Goal: Task Accomplishment & Management: Manage account settings

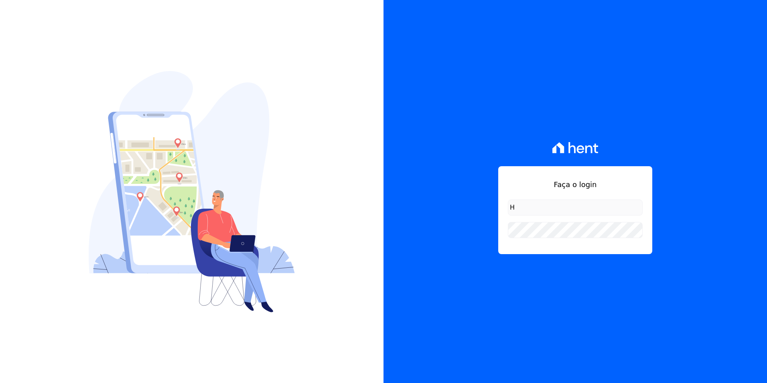
type input "[EMAIL_ADDRESS][DOMAIN_NAME]"
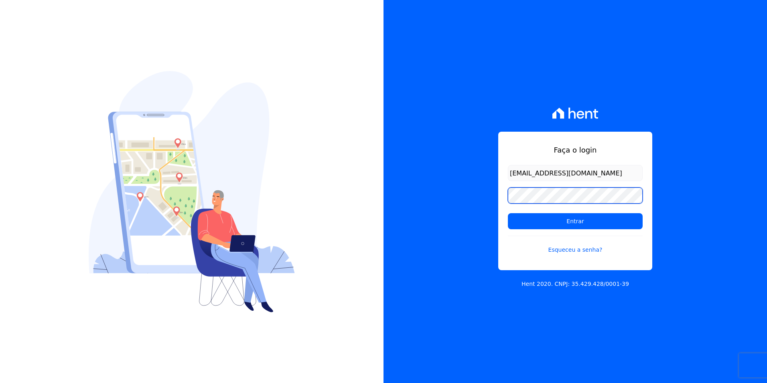
click at [508, 213] on input "Entrar" at bounding box center [575, 221] width 135 height 16
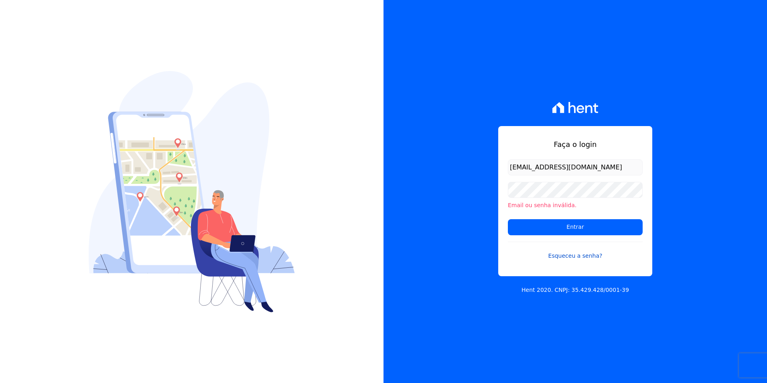
click at [571, 259] on link "Esqueceu a senha?" at bounding box center [575, 250] width 135 height 18
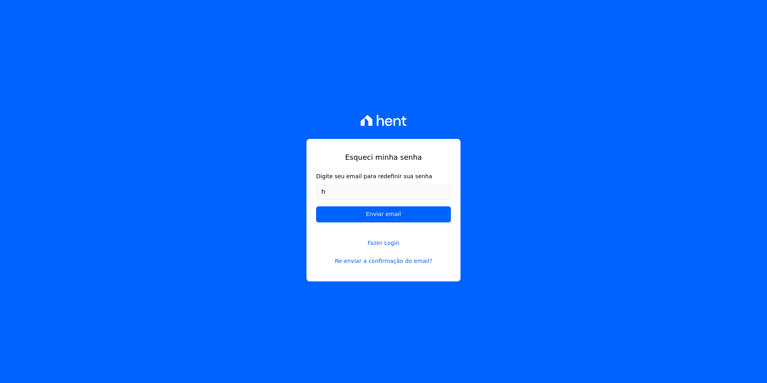
type input "[EMAIL_ADDRESS][DOMAIN_NAME]"
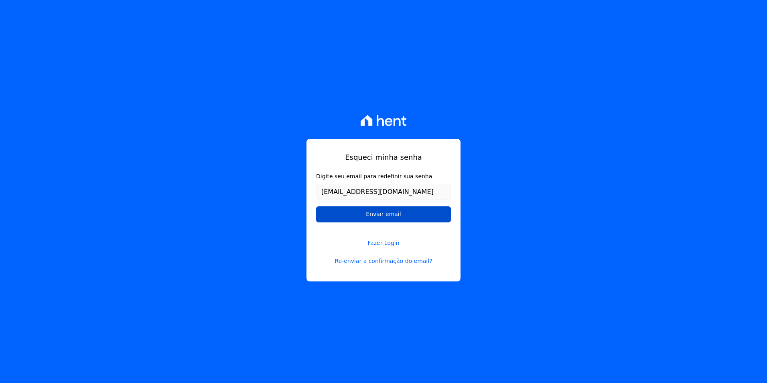
click at [368, 220] on input "Enviar email" at bounding box center [383, 214] width 135 height 16
click at [366, 216] on input "Enviar email" at bounding box center [383, 214] width 135 height 16
click at [366, 219] on input "Enviar email" at bounding box center [383, 214] width 135 height 16
click at [425, 214] on input "Enviar email" at bounding box center [383, 214] width 135 height 16
click at [383, 215] on input "Enviar email" at bounding box center [383, 214] width 135 height 16
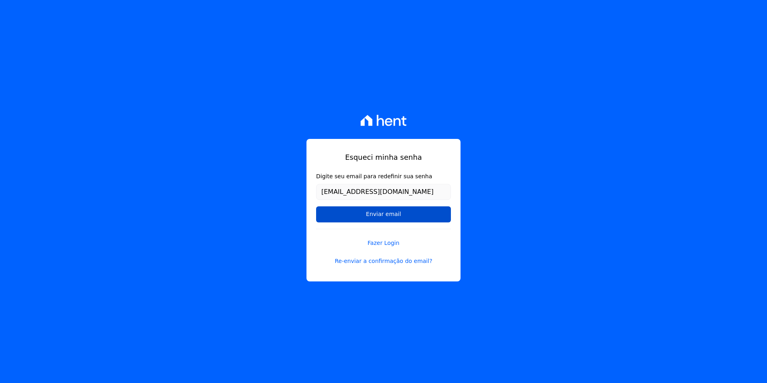
click at [417, 212] on input "Enviar email" at bounding box center [383, 214] width 135 height 16
click at [359, 263] on link "Re-enviar a confirmação do email?" at bounding box center [383, 261] width 135 height 8
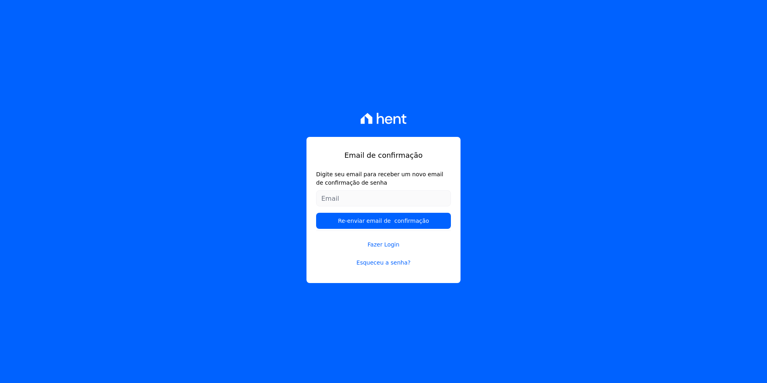
click at [406, 200] on input "Digite seu email para receber um novo email de confirmação de senha" at bounding box center [383, 198] width 135 height 16
type input "[EMAIL_ADDRESS][DOMAIN_NAME]"
click at [316, 213] on input "Re-enviar email de confirmação" at bounding box center [383, 221] width 135 height 16
click at [411, 197] on input "[EMAIL_ADDRESS][DOMAIN_NAME]" at bounding box center [383, 198] width 135 height 16
click at [411, 192] on input "[EMAIL_ADDRESS][DOMAIN_NAME]" at bounding box center [383, 198] width 135 height 16
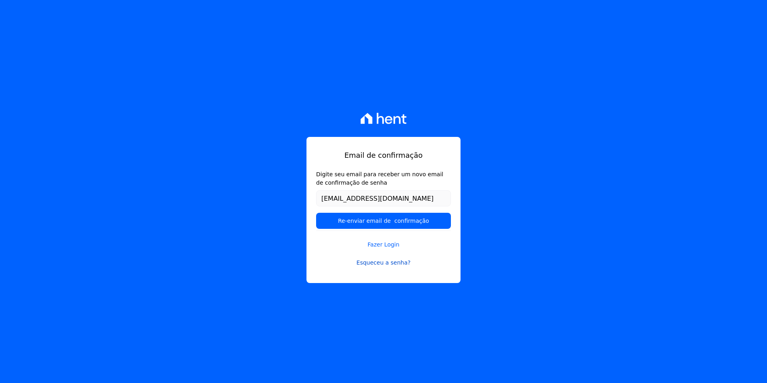
click at [396, 260] on link "Esqueceu a senha?" at bounding box center [383, 262] width 135 height 8
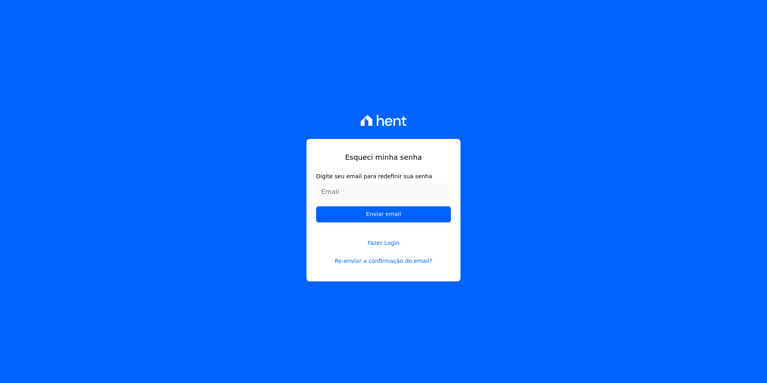
click at [382, 194] on input "Digite seu email para redefinir sua senha" at bounding box center [383, 192] width 135 height 16
type input "[EMAIL_ADDRESS][DOMAIN_NAME]"
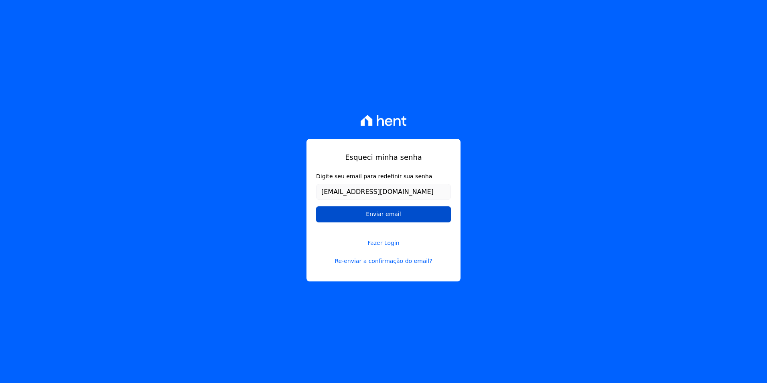
click at [397, 214] on input "Enviar email" at bounding box center [383, 214] width 135 height 16
